Goal: Download file/media

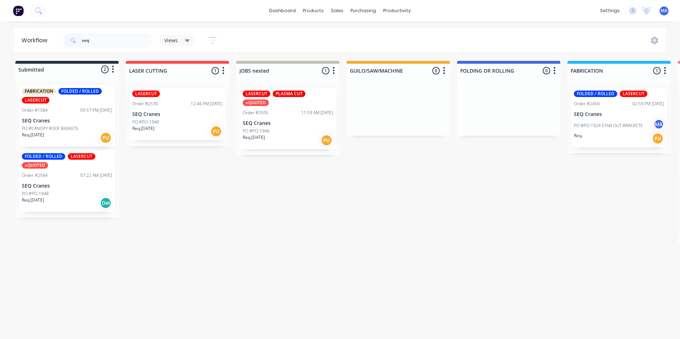
click at [163, 110] on div "LASERCUT Order #2530 12:46 PM [DATE] SEQ Cranes PO #PO-1940 Req. [DATE] PU" at bounding box center [177, 114] width 96 height 53
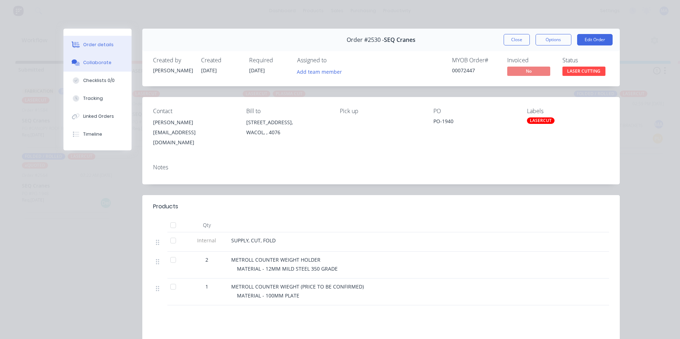
click at [98, 61] on div "Collaborate" at bounding box center [97, 62] width 28 height 6
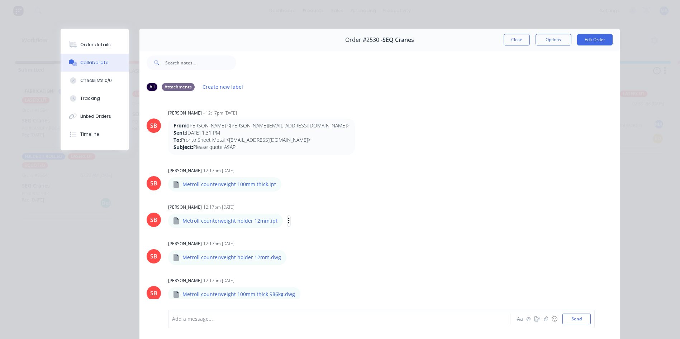
click at [288, 221] on icon "button" at bounding box center [288, 221] width 1 height 6
click at [258, 256] on div "Metroll counterweight holder 12mm.dwg" at bounding box center [267, 252] width 198 height 6
click at [291, 257] on icon "button" at bounding box center [292, 258] width 2 height 8
click at [319, 272] on button "Download" at bounding box center [339, 277] width 81 height 16
click at [286, 187] on icon "button" at bounding box center [286, 184] width 1 height 6
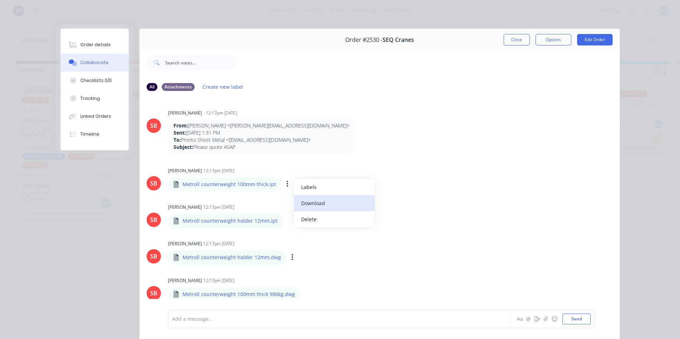
click at [307, 203] on button "Download" at bounding box center [334, 203] width 81 height 16
click at [360, 151] on div "From: [PERSON_NAME] <[EMAIL_ADDRESS][DOMAIN_NAME]> Sent: [DATE] 1:31 PM To: Pro…" at bounding box center [280, 137] width 224 height 36
click at [288, 221] on icon "button" at bounding box center [288, 221] width 1 height 6
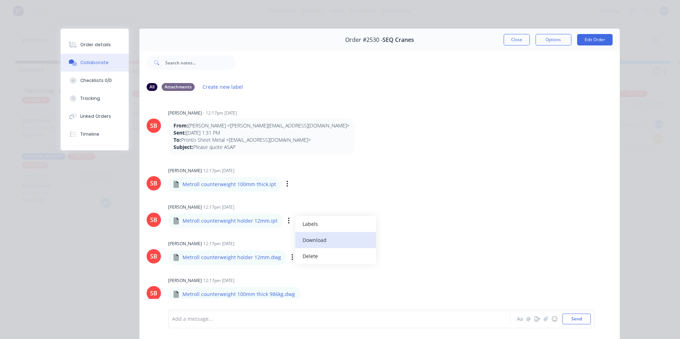
click at [313, 240] on button "Download" at bounding box center [335, 240] width 81 height 16
click at [68, 241] on div "Order #2530 - SEQ Cranes Close Options Edit Order All Attachments Create new la…" at bounding box center [340, 189] width 559 height 321
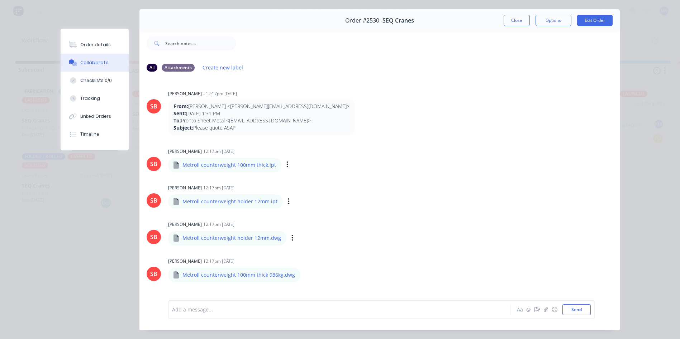
scroll to position [38, 0]
